Goal: Information Seeking & Learning: Learn about a topic

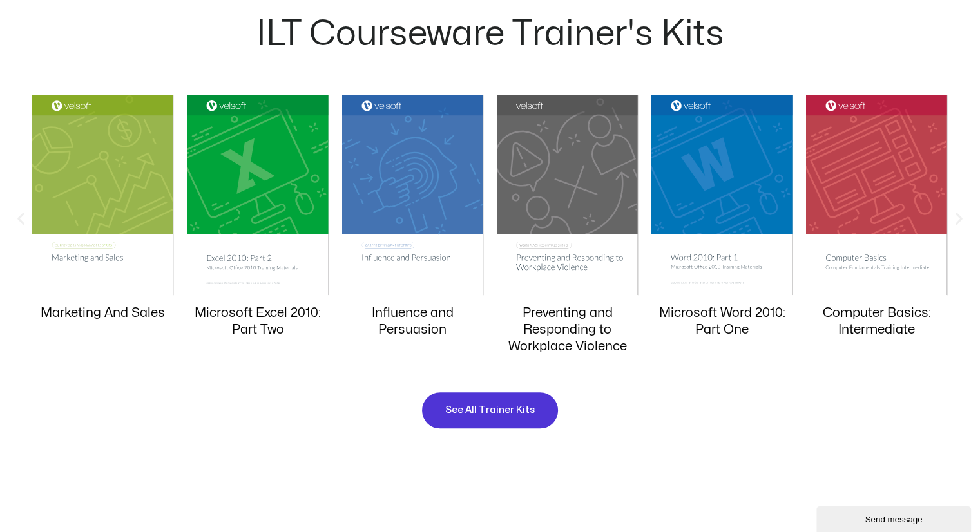
click at [726, 220] on img "13 / 20" at bounding box center [722, 195] width 142 height 200
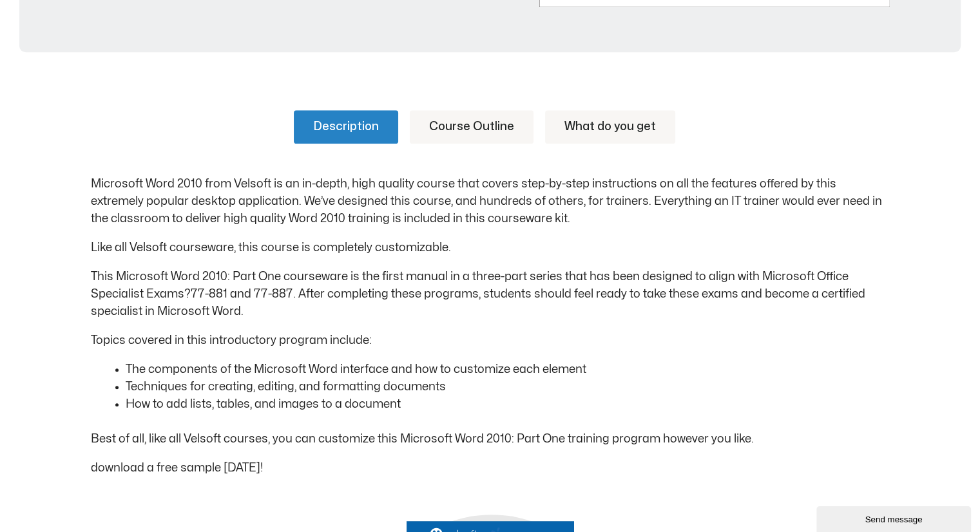
scroll to position [322, 0]
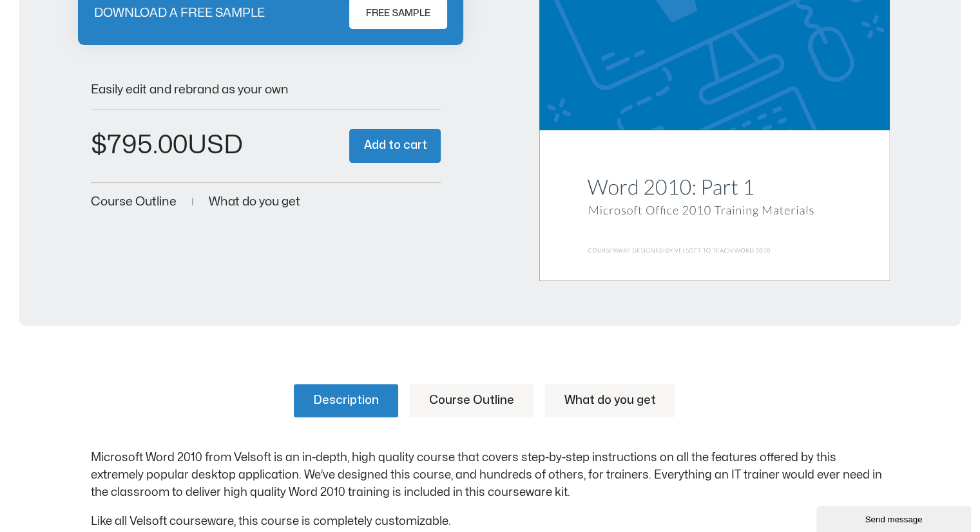
click at [460, 396] on link "Course Outline" at bounding box center [472, 401] width 124 height 34
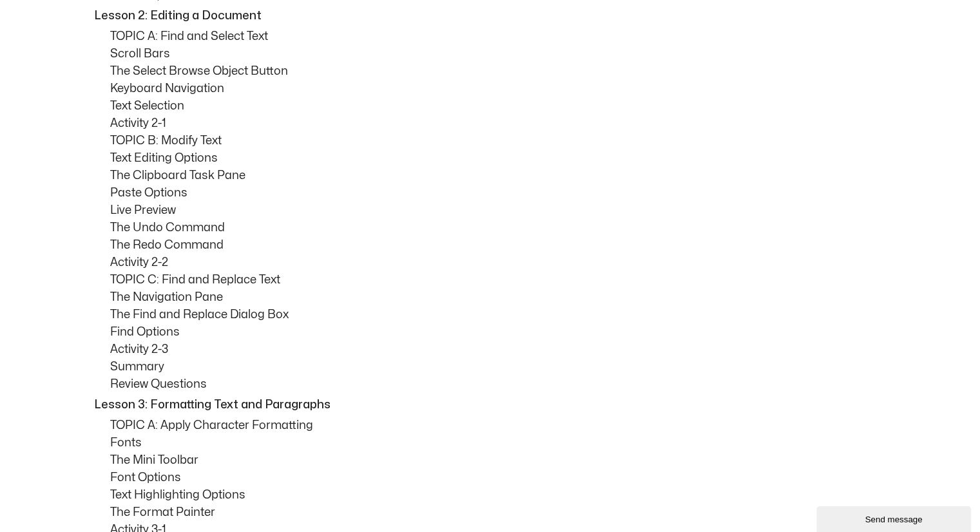
scroll to position [1353, 0]
